Goal: Task Accomplishment & Management: Manage account settings

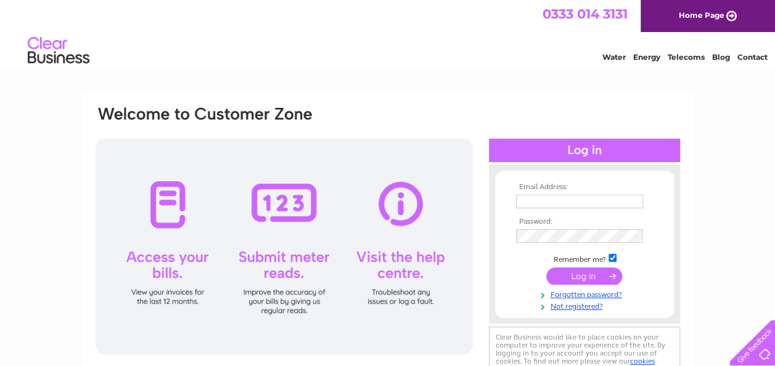
type input "[EMAIL_ADDRESS][DOMAIN_NAME]"
click at [577, 278] on input "submit" at bounding box center [584, 276] width 76 height 17
click at [595, 277] on input "submit" at bounding box center [584, 276] width 76 height 17
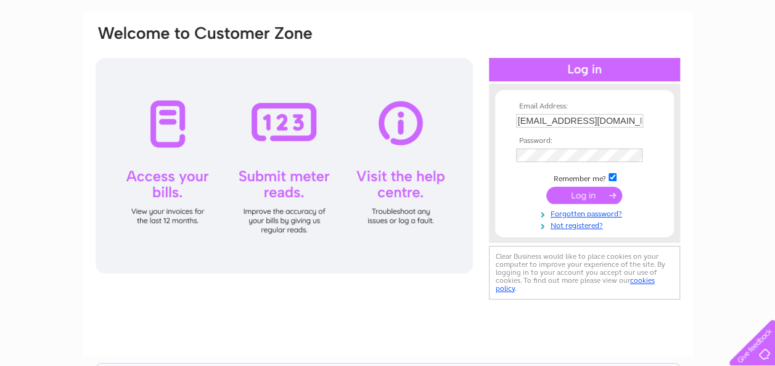
scroll to position [78, 0]
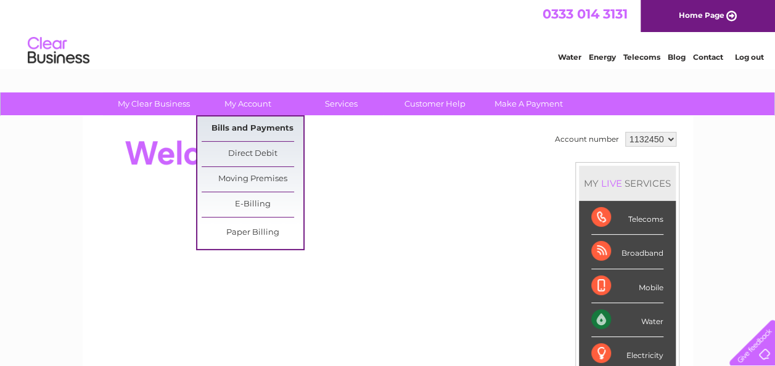
click at [252, 129] on link "Bills and Payments" at bounding box center [253, 129] width 102 height 25
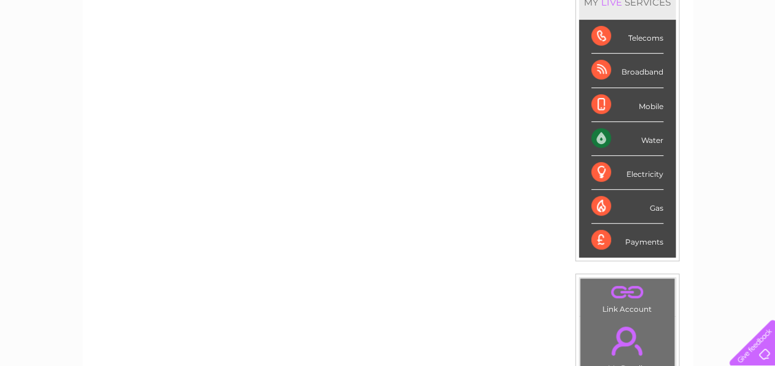
scroll to position [217, 0]
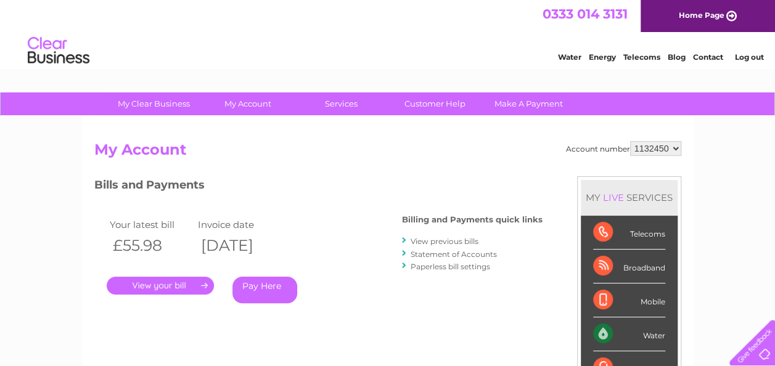
click at [168, 290] on link "." at bounding box center [160, 286] width 107 height 18
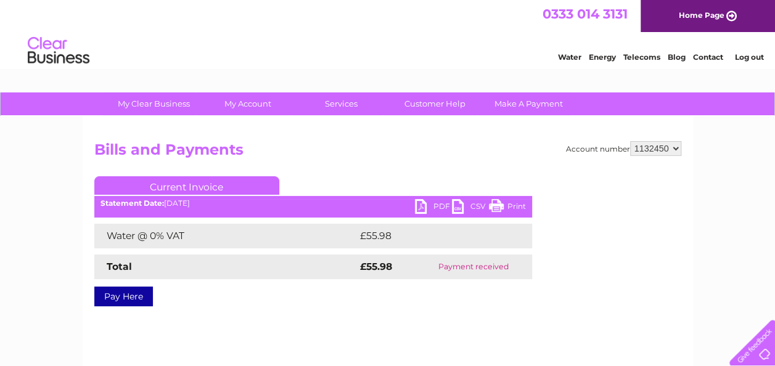
click at [443, 203] on link "PDF" at bounding box center [433, 208] width 37 height 18
